Goal: Task Accomplishment & Management: Complete application form

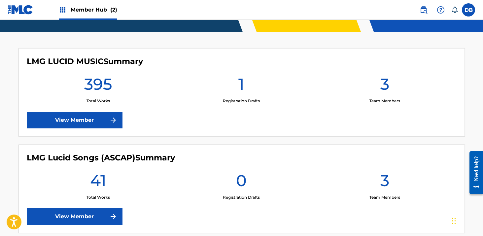
scroll to position [144, 0]
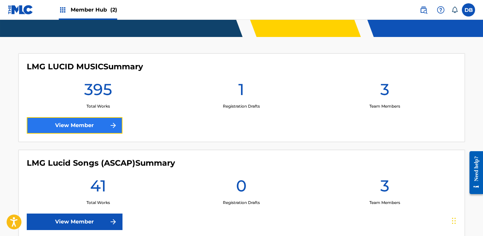
click at [77, 124] on link "View Member" at bounding box center [75, 125] width 96 height 16
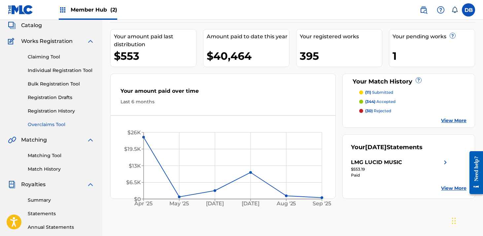
scroll to position [44, 0]
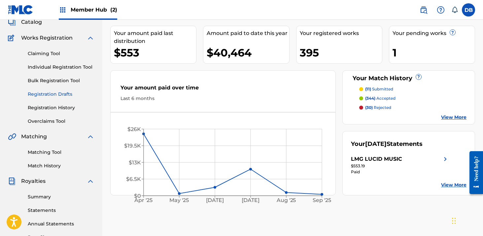
click at [53, 95] on link "Registration Drafts" at bounding box center [61, 94] width 67 height 7
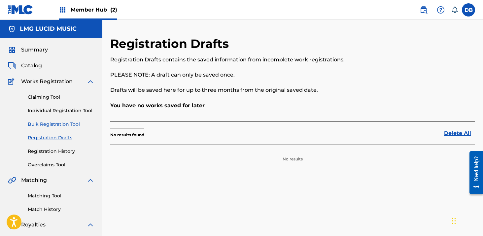
click at [74, 123] on link "Bulk Registration Tool" at bounding box center [61, 124] width 67 height 7
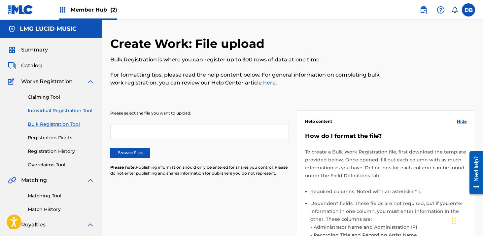
click at [68, 111] on link "Individual Registration Tool" at bounding box center [61, 110] width 67 height 7
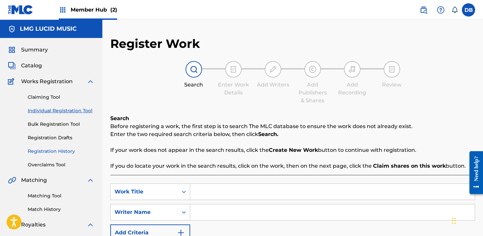
click at [55, 152] on link "Registration History" at bounding box center [61, 151] width 67 height 7
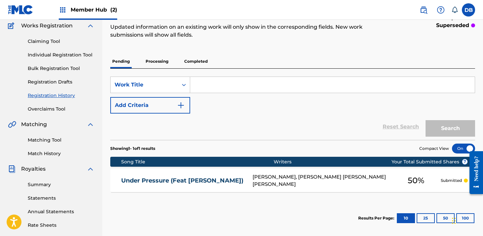
scroll to position [68, 0]
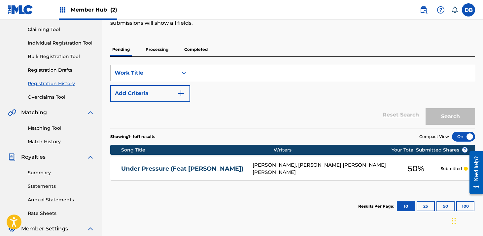
click at [168, 49] on p "Processing" at bounding box center [156, 50] width 27 height 14
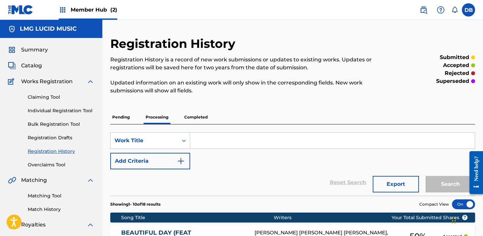
click at [203, 115] on p "Completed" at bounding box center [195, 117] width 27 height 14
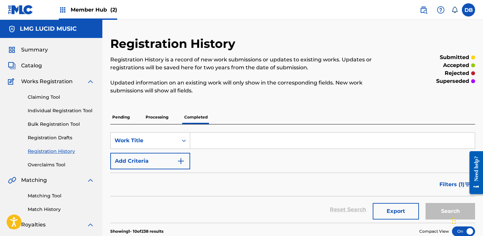
click at [211, 140] on input "Search Form" at bounding box center [332, 141] width 284 height 16
type input "cons"
click at [425, 203] on button "Search" at bounding box center [449, 211] width 49 height 16
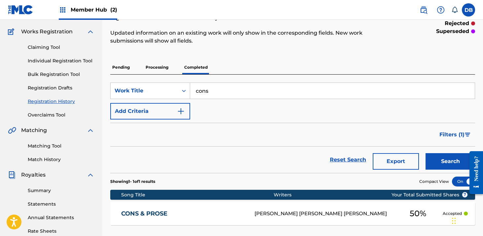
scroll to position [74, 0]
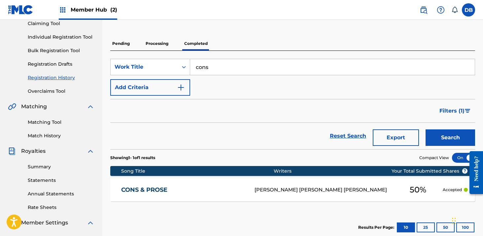
click at [221, 188] on link "CONS & PROSE" at bounding box center [183, 190] width 124 height 8
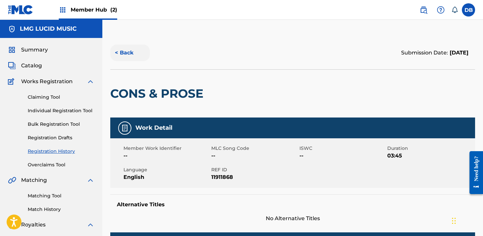
click at [131, 53] on button "< Back" at bounding box center [130, 53] width 40 height 16
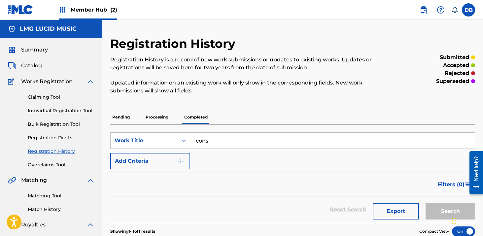
scroll to position [74, 0]
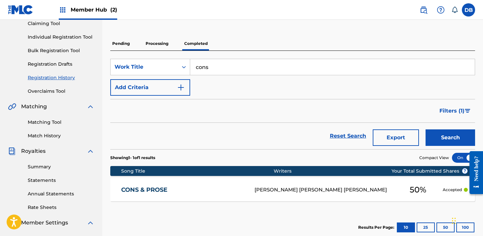
click at [163, 41] on p "Processing" at bounding box center [156, 44] width 27 height 14
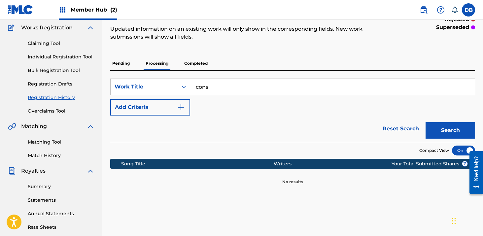
scroll to position [34, 0]
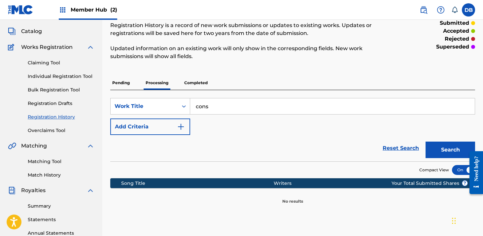
click at [167, 85] on p "Processing" at bounding box center [156, 83] width 27 height 14
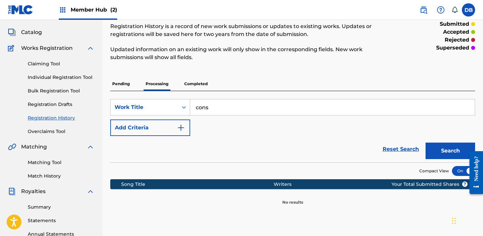
scroll to position [6, 0]
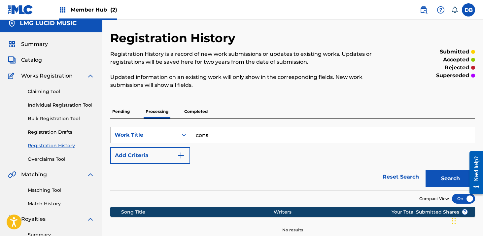
click at [221, 133] on input "cons" at bounding box center [332, 135] width 284 height 16
type input "c"
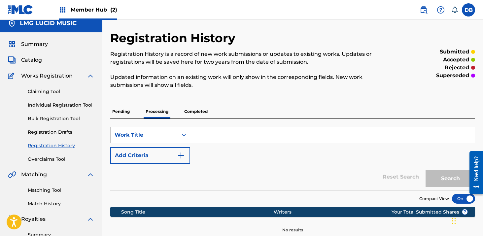
click at [250, 166] on div "Reset Search Search" at bounding box center [292, 177] width 364 height 26
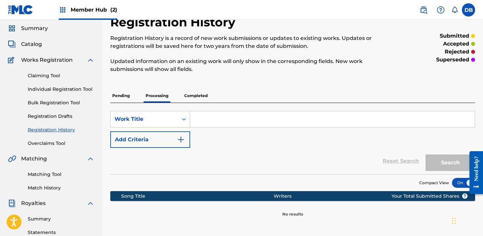
scroll to position [0, 0]
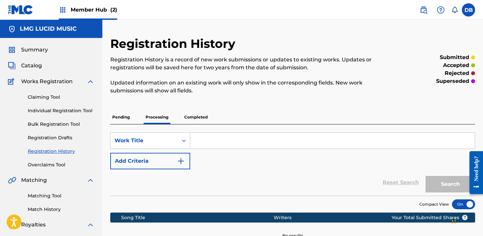
click at [130, 122] on p "Pending" at bounding box center [120, 117] width 21 height 14
click at [64, 152] on link "Registration History" at bounding box center [61, 151] width 67 height 7
click at [159, 116] on p "Processing" at bounding box center [156, 117] width 27 height 14
click at [87, 13] on span "Member Hub (2)" at bounding box center [94, 10] width 47 height 8
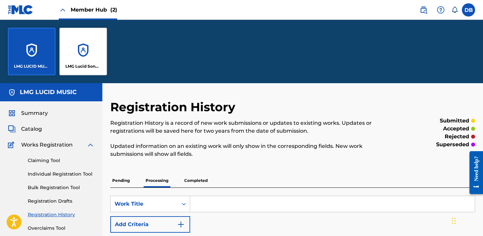
click at [47, 47] on div "LMG LUCID MUSIC" at bounding box center [31, 51] width 47 height 47
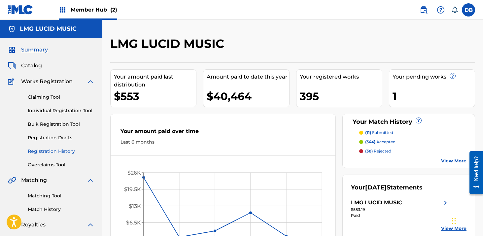
click at [70, 151] on link "Registration History" at bounding box center [61, 151] width 67 height 7
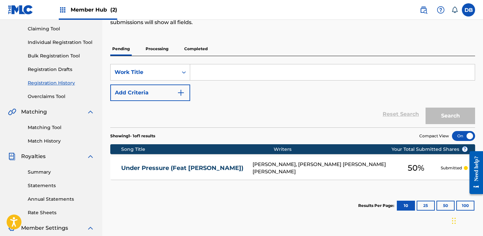
scroll to position [33, 0]
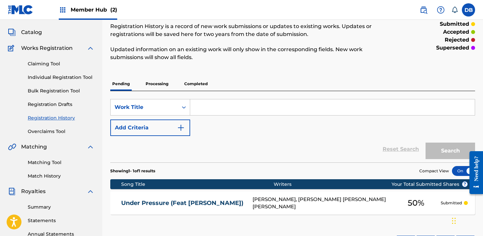
click at [162, 85] on p "Processing" at bounding box center [156, 84] width 27 height 14
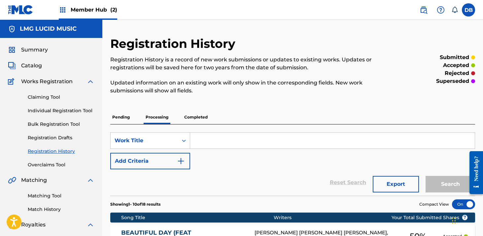
click at [198, 121] on p "Completed" at bounding box center [195, 117] width 27 height 14
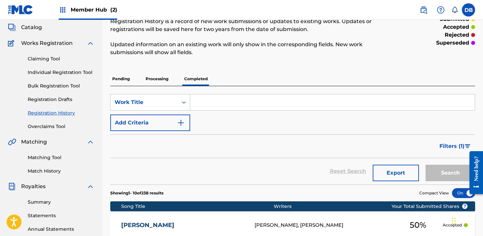
scroll to position [38, 0]
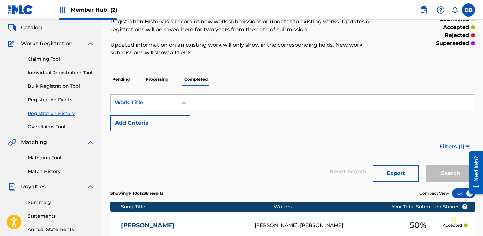
click at [210, 106] on input "Search Form" at bounding box center [332, 103] width 284 height 16
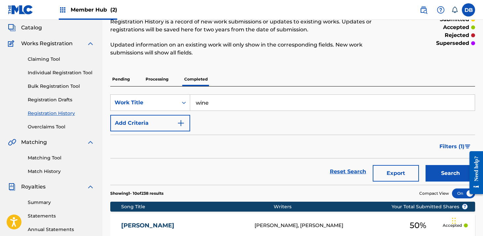
type input "wine"
click at [425, 165] on button "Search" at bounding box center [449, 173] width 49 height 16
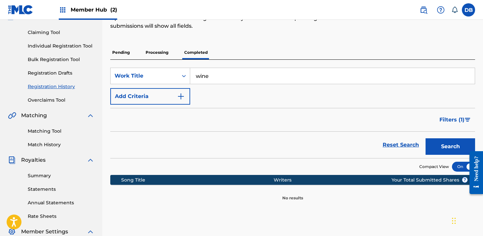
scroll to position [0, 0]
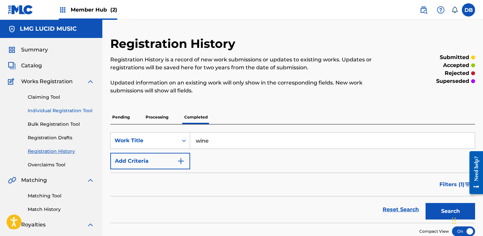
click at [66, 109] on link "Individual Registration Tool" at bounding box center [61, 110] width 67 height 7
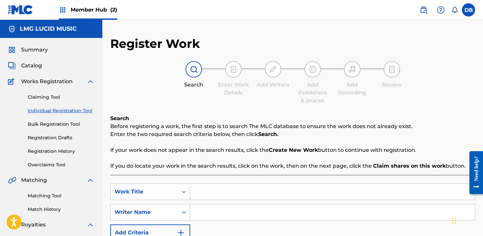
click at [65, 10] on img at bounding box center [63, 10] width 8 height 8
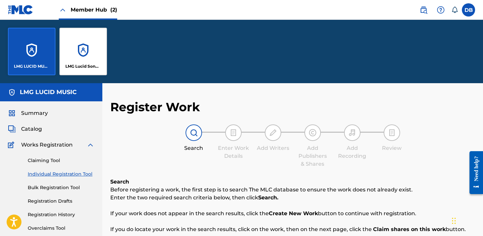
click at [41, 26] on div "LMG LUCID MUSIC LMG Lucid Songs (ASCAP)" at bounding box center [57, 51] width 115 height 63
click at [41, 50] on div "LMG LUCID MUSIC" at bounding box center [31, 51] width 47 height 47
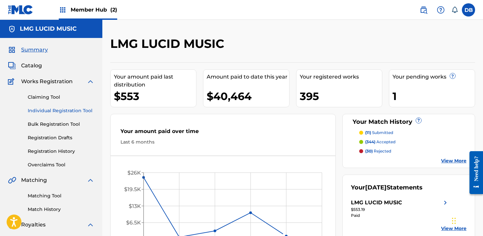
click at [64, 113] on link "Individual Registration Tool" at bounding box center [61, 110] width 67 height 7
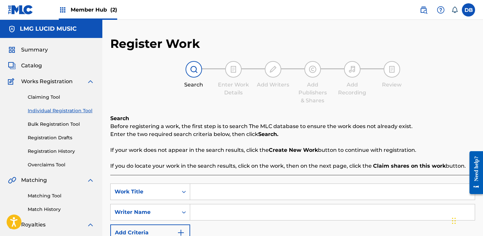
click at [201, 193] on input "Search Form" at bounding box center [332, 192] width 284 height 16
click at [213, 191] on input "Wine ^ Circus" at bounding box center [332, 192] width 284 height 16
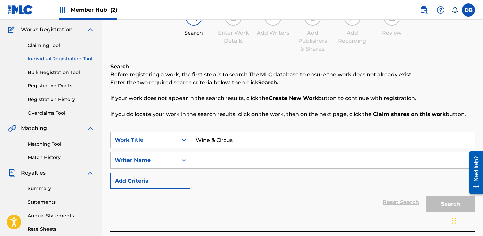
scroll to position [83, 0]
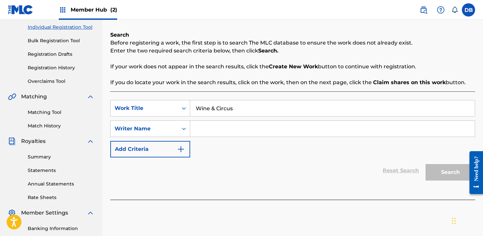
type input "Wine & Circus"
click at [206, 129] on input "Search Form" at bounding box center [332, 129] width 284 height 16
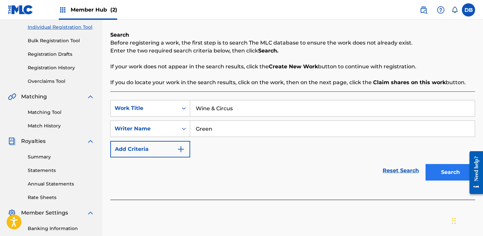
type input "Green"
click at [449, 165] on button "Search" at bounding box center [449, 172] width 49 height 16
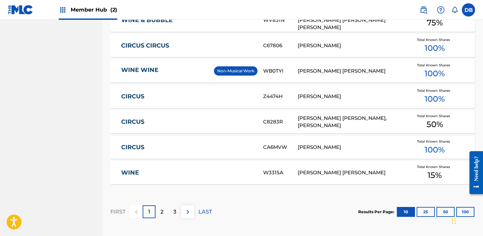
scroll to position [377, 0]
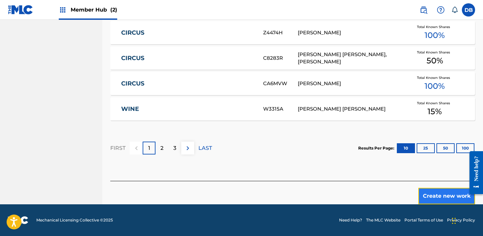
click at [439, 197] on button "Create new work" at bounding box center [446, 196] width 57 height 16
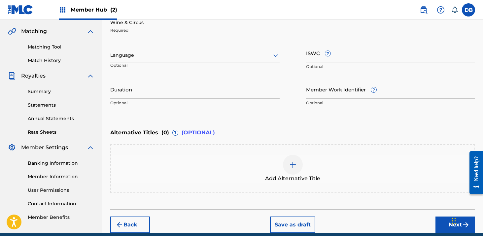
scroll to position [135, 0]
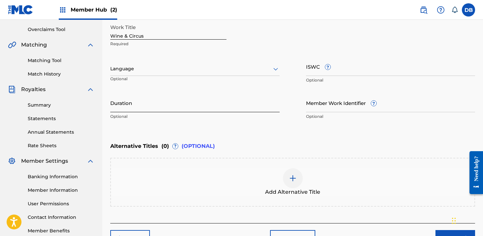
click at [149, 105] on input "Duration" at bounding box center [194, 102] width 169 height 19
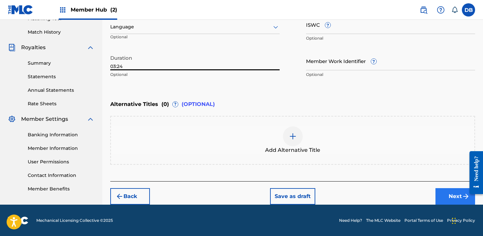
type input "03:24"
click at [453, 194] on button "Next" at bounding box center [455, 196] width 40 height 16
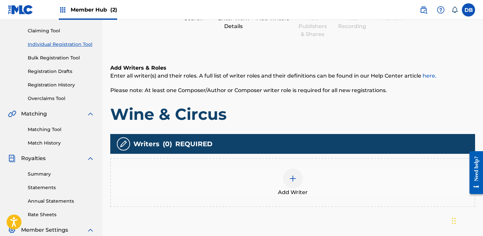
scroll to position [69, 0]
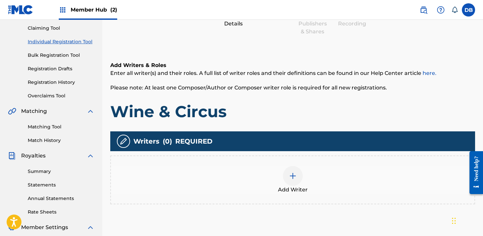
click at [295, 174] on img at bounding box center [293, 176] width 8 height 8
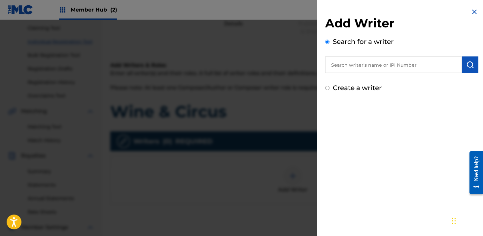
click at [341, 69] on input "text" at bounding box center [393, 64] width 137 height 16
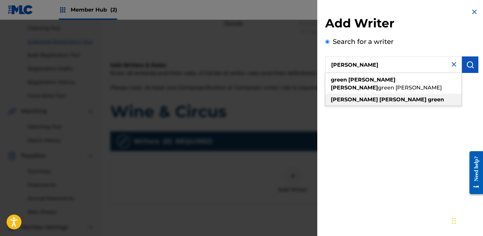
click at [388, 94] on div "[PERSON_NAME]" at bounding box center [393, 100] width 136 height 12
type input "[PERSON_NAME]"
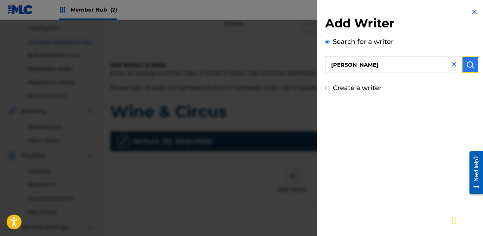
click at [467, 63] on img "submit" at bounding box center [470, 65] width 8 height 8
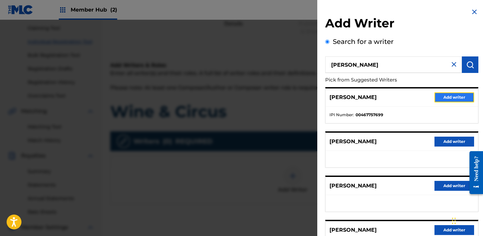
click at [449, 97] on button "Add writer" at bounding box center [454, 97] width 40 height 10
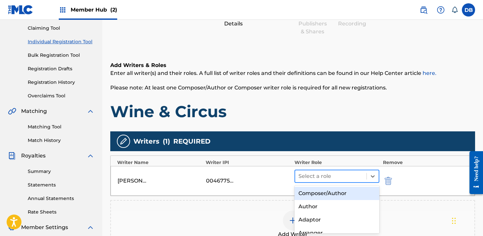
click at [350, 180] on div at bounding box center [330, 176] width 65 height 9
click at [346, 195] on div "Composer/Author" at bounding box center [336, 193] width 85 height 13
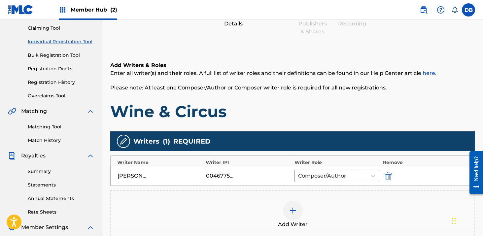
click at [298, 210] on div at bounding box center [293, 211] width 20 height 20
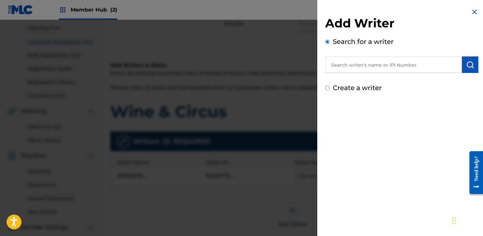
click at [347, 71] on input "text" at bounding box center [393, 64] width 137 height 16
paste input "[PERSON_NAME] [PERSON_NAME]"
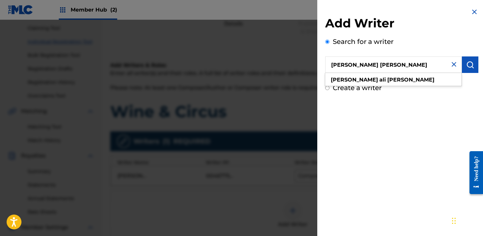
type input "[PERSON_NAME] [PERSON_NAME]"
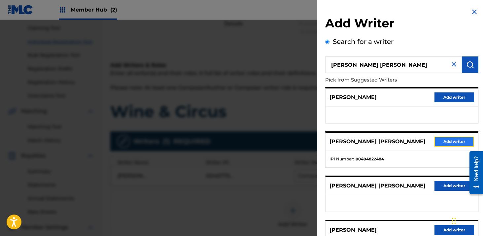
click at [444, 145] on button "Add writer" at bounding box center [454, 142] width 40 height 10
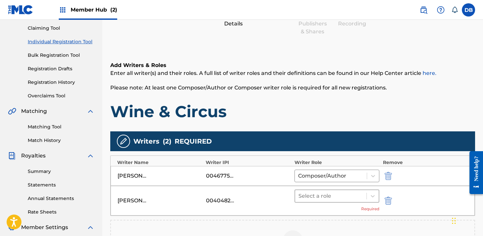
click at [343, 196] on div at bounding box center [330, 195] width 65 height 9
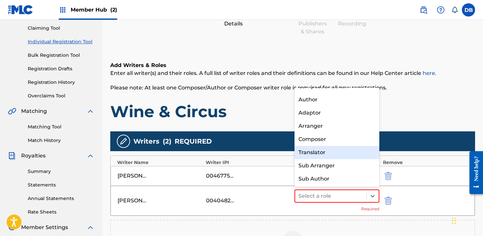
scroll to position [0, 0]
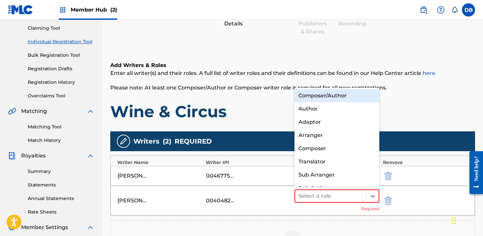
click at [325, 98] on div "Composer/Author" at bounding box center [336, 95] width 85 height 13
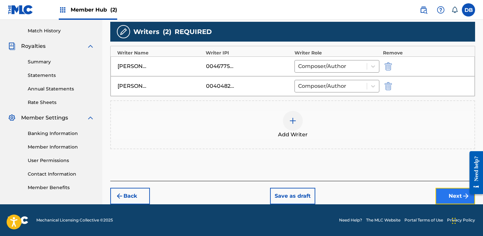
click at [447, 199] on button "Next" at bounding box center [455, 196] width 40 height 16
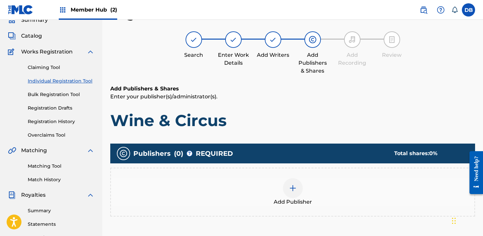
scroll to position [82, 0]
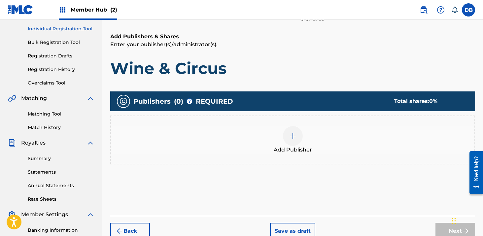
click at [300, 138] on div at bounding box center [293, 136] width 20 height 20
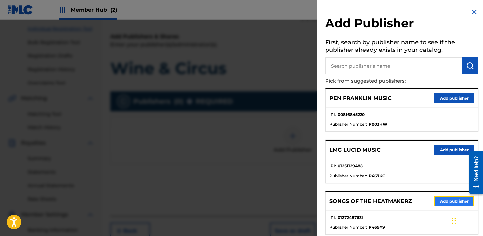
click at [451, 199] on button "Add publisher" at bounding box center [454, 201] width 40 height 10
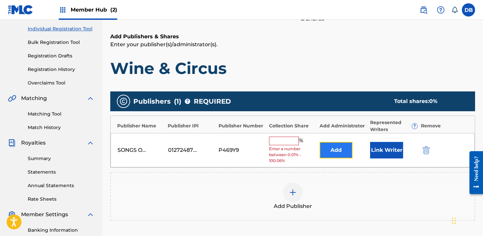
click at [346, 152] on button "Add" at bounding box center [335, 150] width 33 height 16
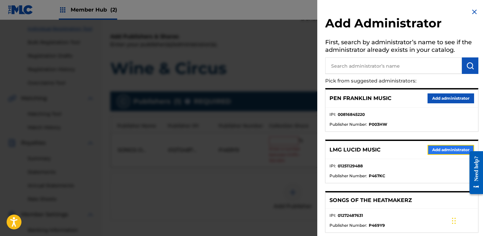
click at [442, 145] on button "Add administrator" at bounding box center [450, 150] width 47 height 10
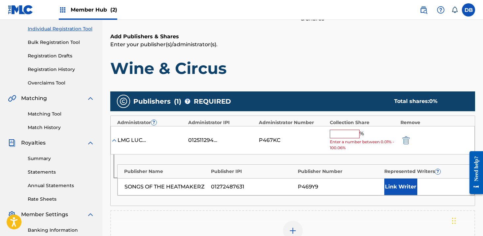
click at [343, 135] on input "text" at bounding box center [344, 134] width 30 height 9
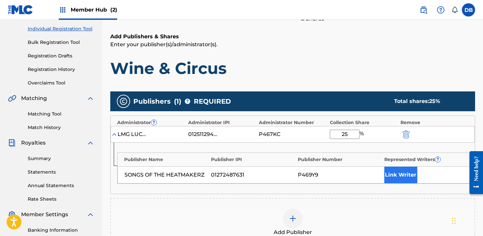
type input "25"
click at [393, 174] on button "Link Writer" at bounding box center [400, 175] width 33 height 16
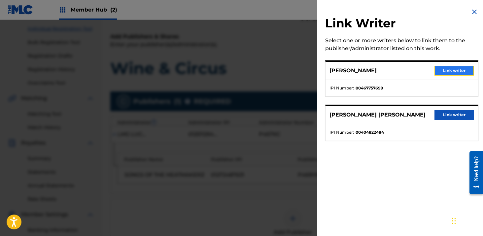
click at [444, 72] on button "Link writer" at bounding box center [454, 71] width 40 height 10
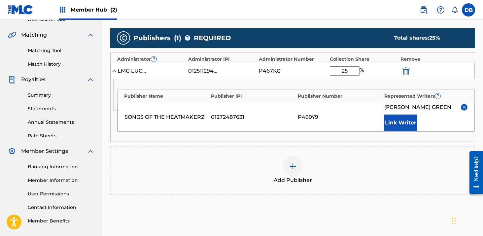
scroll to position [160, 0]
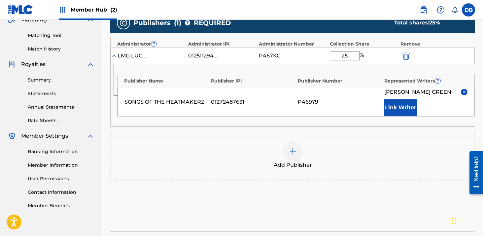
click at [292, 156] on div at bounding box center [293, 151] width 20 height 20
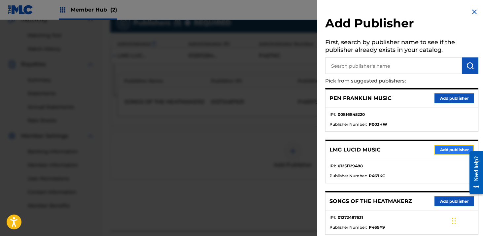
click at [452, 153] on button "Add publisher" at bounding box center [454, 150] width 40 height 10
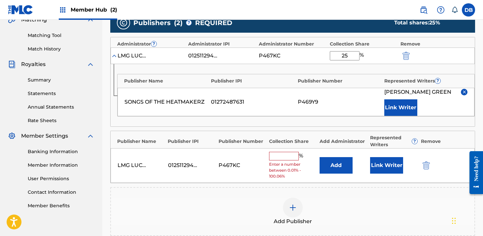
click at [289, 157] on input "text" at bounding box center [284, 156] width 30 height 9
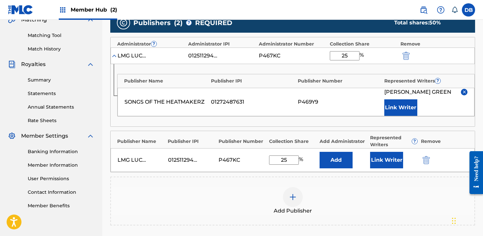
type input "25"
click at [360, 188] on div "Add Publisher" at bounding box center [292, 201] width 363 height 28
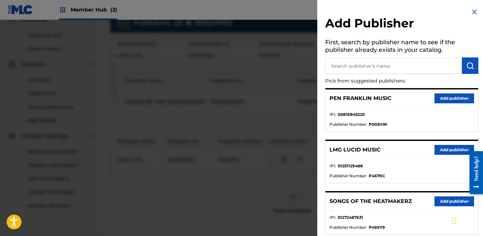
click at [279, 206] on div at bounding box center [241, 138] width 483 height 236
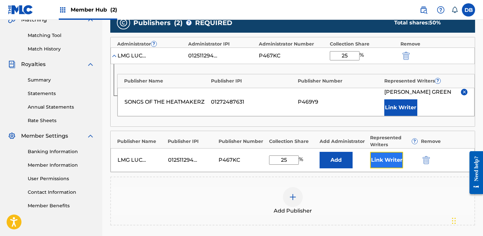
click at [382, 165] on button "Link Writer" at bounding box center [386, 160] width 33 height 16
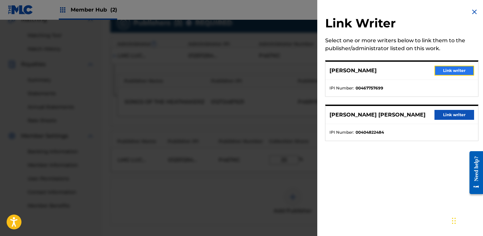
click at [451, 70] on button "Link writer" at bounding box center [454, 71] width 40 height 10
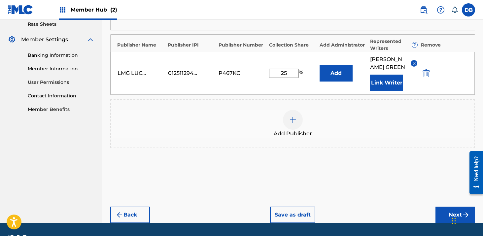
scroll to position [260, 0]
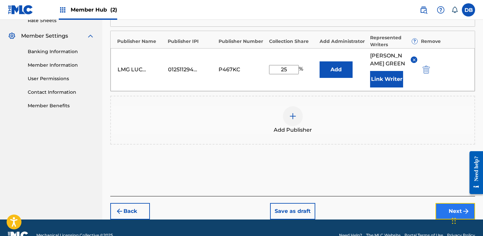
click at [439, 216] on button "Next" at bounding box center [455, 211] width 40 height 16
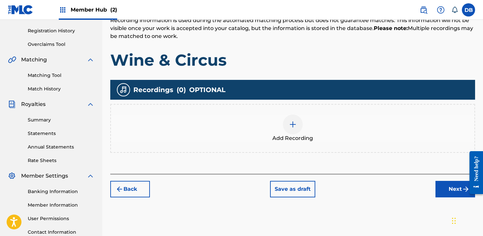
scroll to position [128, 0]
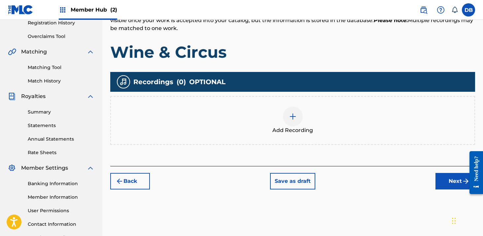
click at [296, 114] on img at bounding box center [293, 116] width 8 height 8
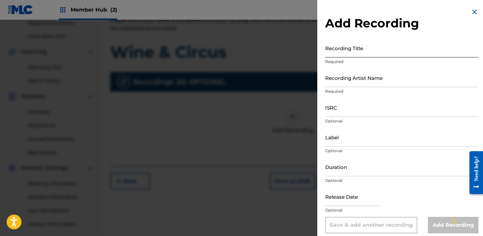
click at [344, 42] on input "Recording Title" at bounding box center [401, 48] width 153 height 19
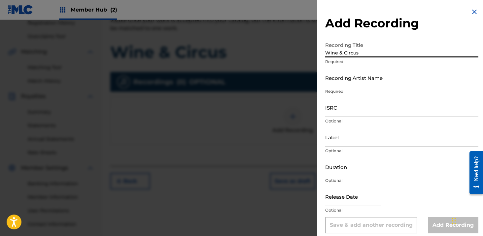
type input "Wine & Circus"
click at [341, 78] on input "Recording Artist Name" at bounding box center [401, 77] width 153 height 19
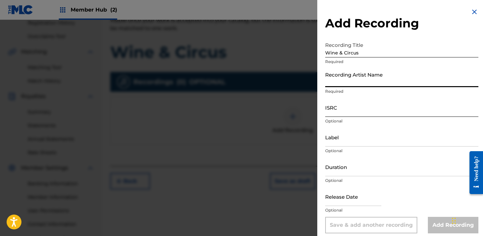
type input "Locksmith, The Heatmakerz"
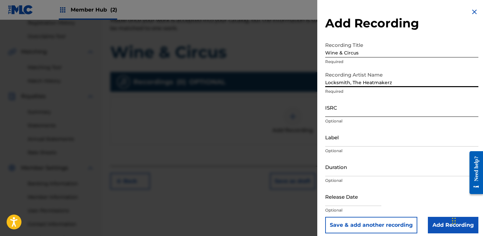
click at [361, 109] on input "ISRC" at bounding box center [401, 107] width 153 height 19
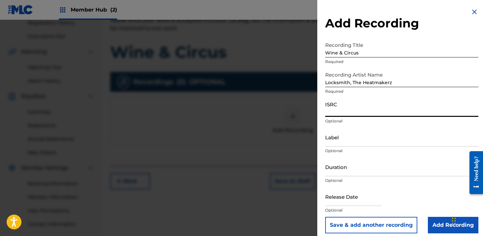
paste input "USLD91776035"
type input "USLD91776035"
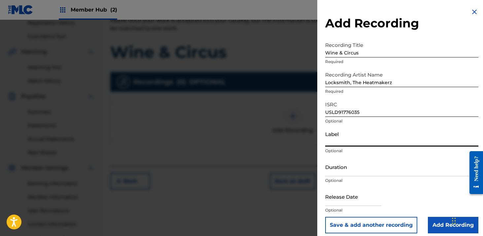
click at [353, 138] on input "Label" at bounding box center [401, 137] width 153 height 19
type input "Landmark Entertainment"
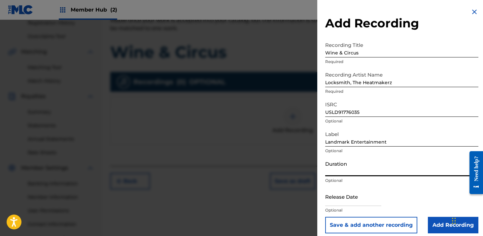
click at [368, 172] on input "Duration" at bounding box center [401, 166] width 153 height 19
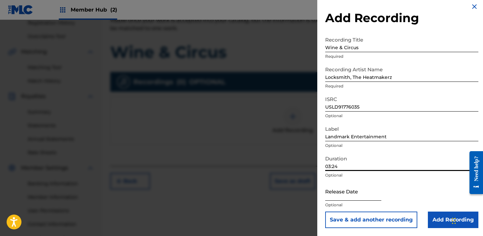
type input "03:24"
click at [328, 194] on input "text" at bounding box center [353, 191] width 56 height 19
select select "8"
select select "2025"
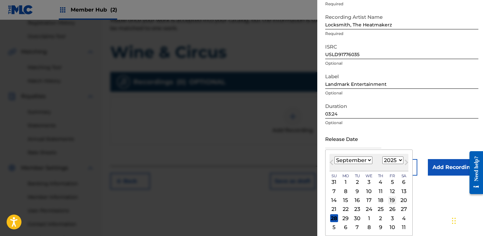
click at [391, 201] on div "19" at bounding box center [392, 200] width 8 height 8
type input "[DATE]"
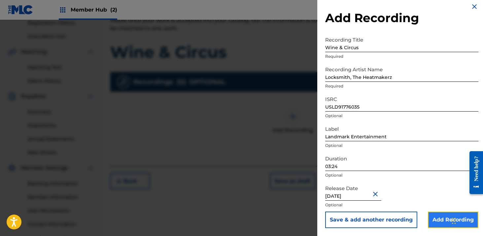
click at [441, 222] on input "Add Recording" at bounding box center [452, 219] width 50 height 16
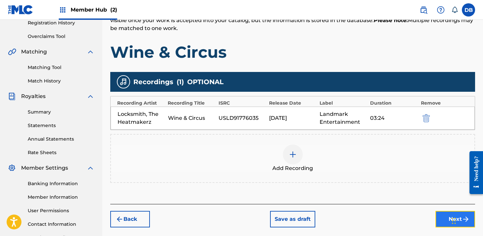
click at [442, 222] on button "Next" at bounding box center [455, 219] width 40 height 16
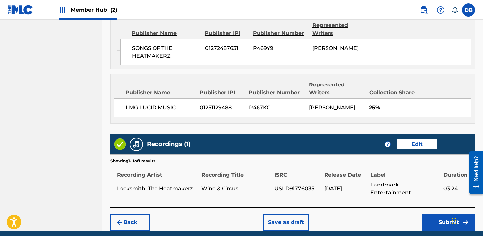
scroll to position [440, 0]
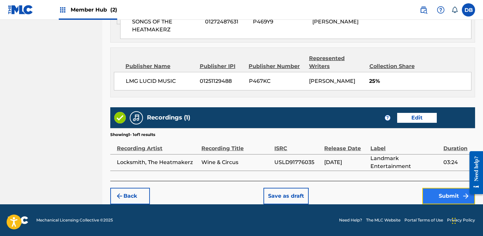
click at [439, 197] on button "Submit" at bounding box center [448, 196] width 53 height 16
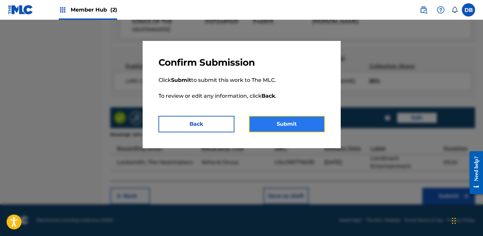
click at [324, 127] on button "Submit" at bounding box center [287, 124] width 76 height 16
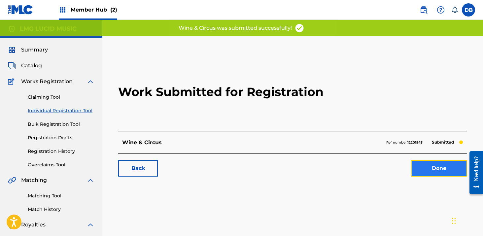
click at [434, 171] on link "Done" at bounding box center [439, 168] width 56 height 16
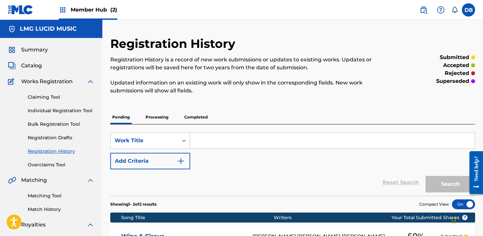
click at [197, 116] on p "Completed" at bounding box center [195, 117] width 27 height 14
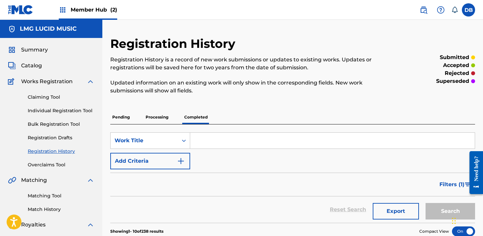
click at [212, 141] on input "Search Form" at bounding box center [332, 141] width 284 height 16
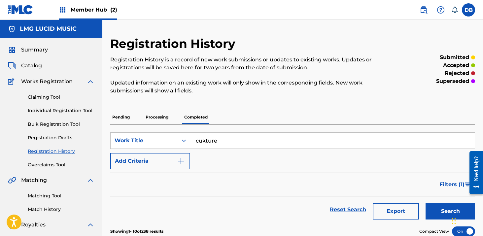
click at [425, 203] on button "Search" at bounding box center [449, 211] width 49 height 16
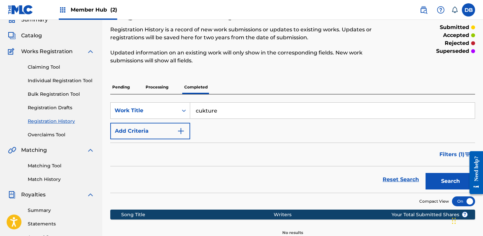
scroll to position [44, 0]
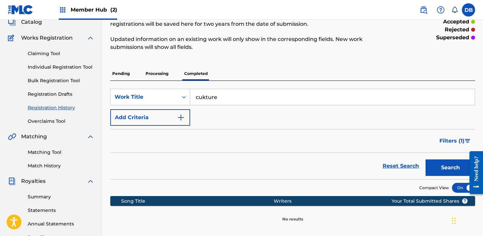
click at [205, 94] on input "cukture" at bounding box center [332, 97] width 284 height 16
type input "culture"
click at [425, 159] on button "Search" at bounding box center [449, 167] width 49 height 16
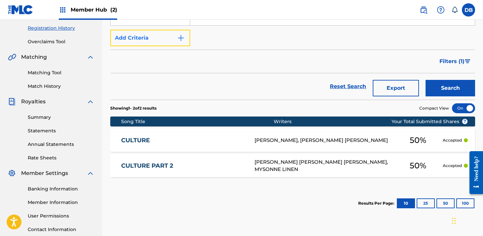
scroll to position [45, 0]
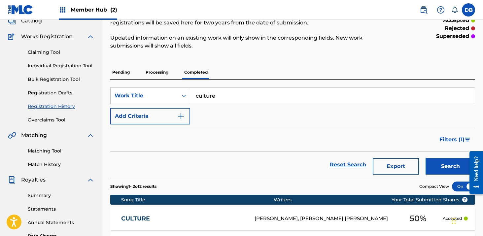
click at [243, 90] on input "culture" at bounding box center [332, 96] width 284 height 16
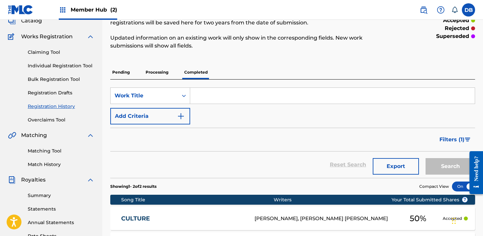
click at [65, 10] on img at bounding box center [63, 10] width 8 height 8
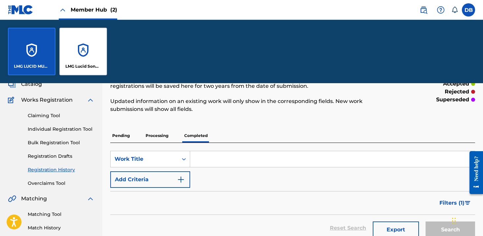
scroll to position [108, 0]
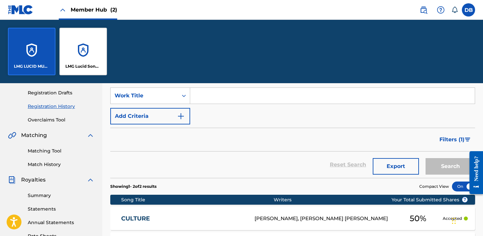
click at [40, 45] on div "LMG LUCID MUSIC" at bounding box center [31, 51] width 47 height 47
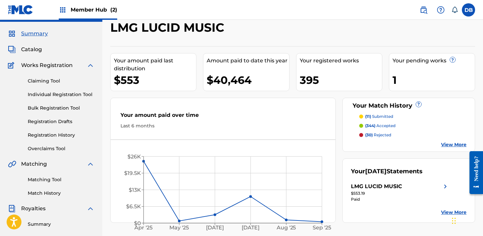
scroll to position [52, 0]
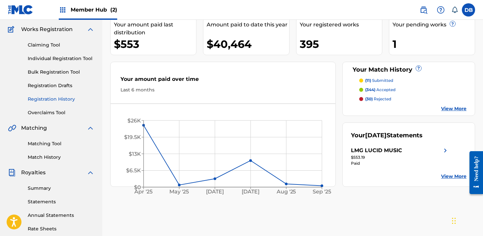
click at [69, 101] on link "Registration History" at bounding box center [61, 99] width 67 height 7
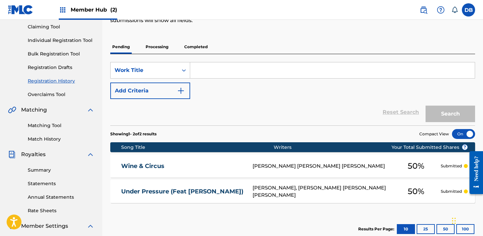
scroll to position [55, 0]
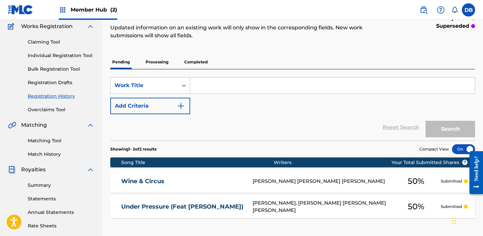
click at [158, 59] on p "Processing" at bounding box center [156, 62] width 27 height 14
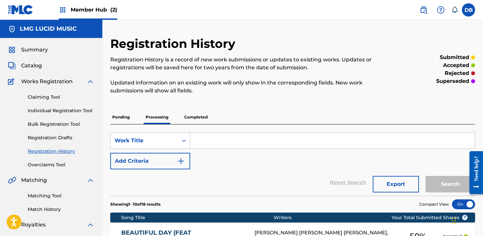
click at [108, 6] on span "Member Hub (2)" at bounding box center [94, 10] width 47 height 8
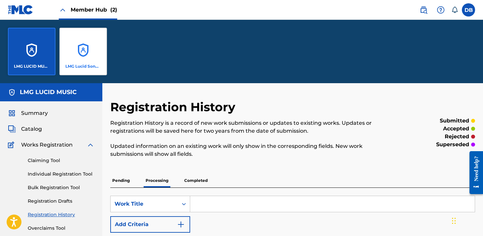
click at [93, 39] on div "LMG Lucid Songs (ASCAP)" at bounding box center [82, 51] width 47 height 47
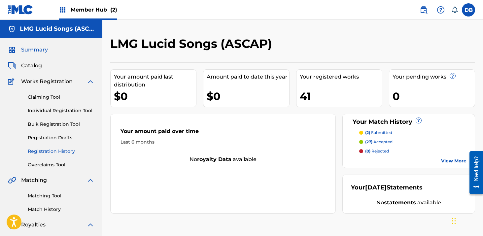
click at [61, 148] on link "Registration History" at bounding box center [61, 151] width 67 height 7
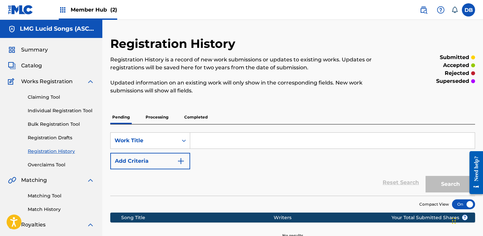
click at [159, 118] on p "Processing" at bounding box center [156, 117] width 27 height 14
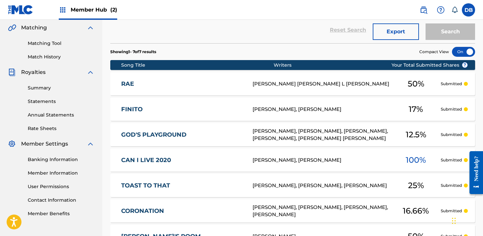
scroll to position [145, 0]
